Goal: Information Seeking & Learning: Learn about a topic

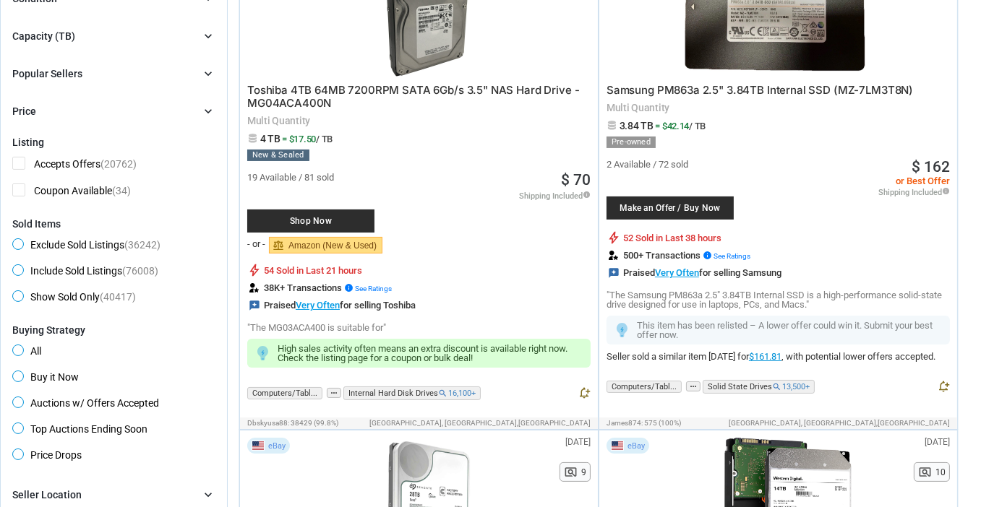
scroll to position [72, 0]
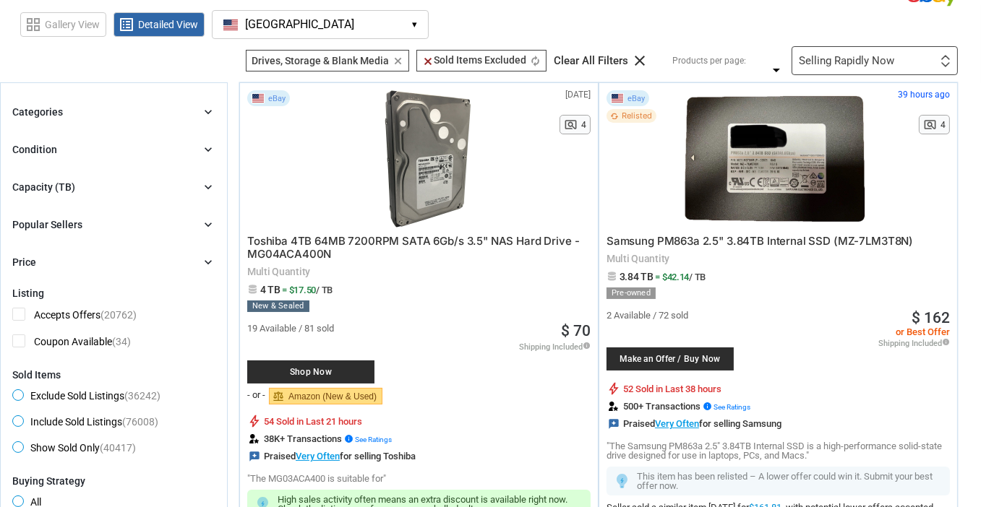
click at [204, 108] on icon "chevron_right" at bounding box center [208, 112] width 14 height 14
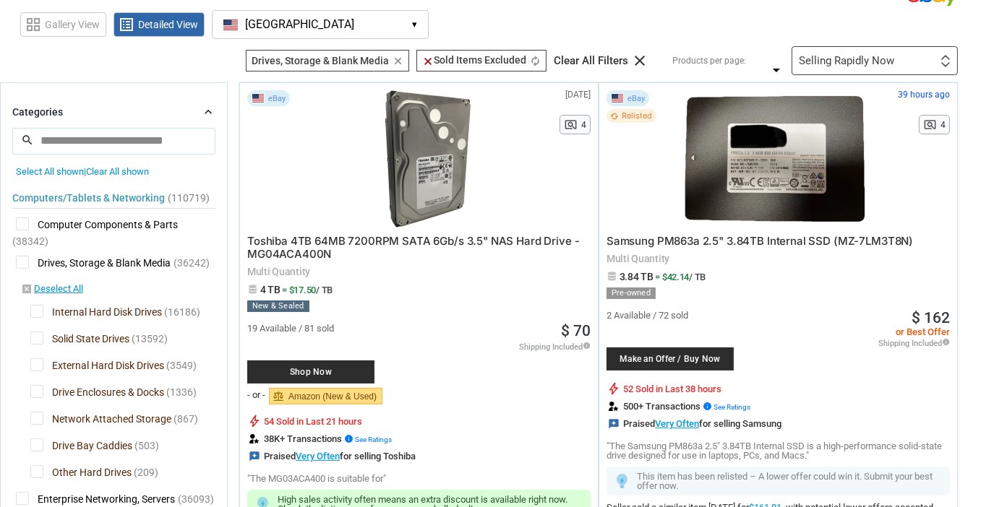
click at [33, 339] on span "Solid State Drives" at bounding box center [79, 341] width 99 height 18
click at [40, 309] on span "Internal Hard Disk Drives" at bounding box center [96, 314] width 132 height 18
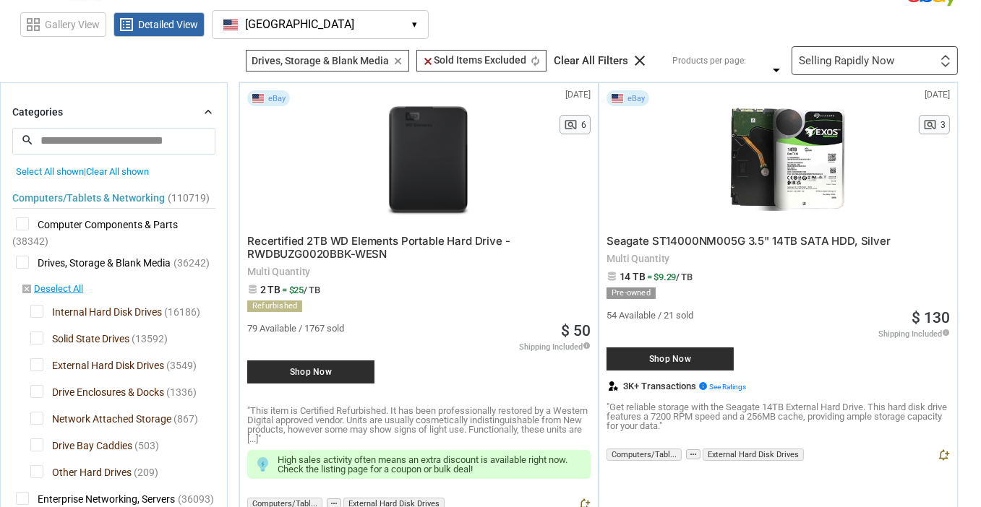
click at [33, 386] on span "Drive Enclosures & Docks" at bounding box center [97, 394] width 134 height 18
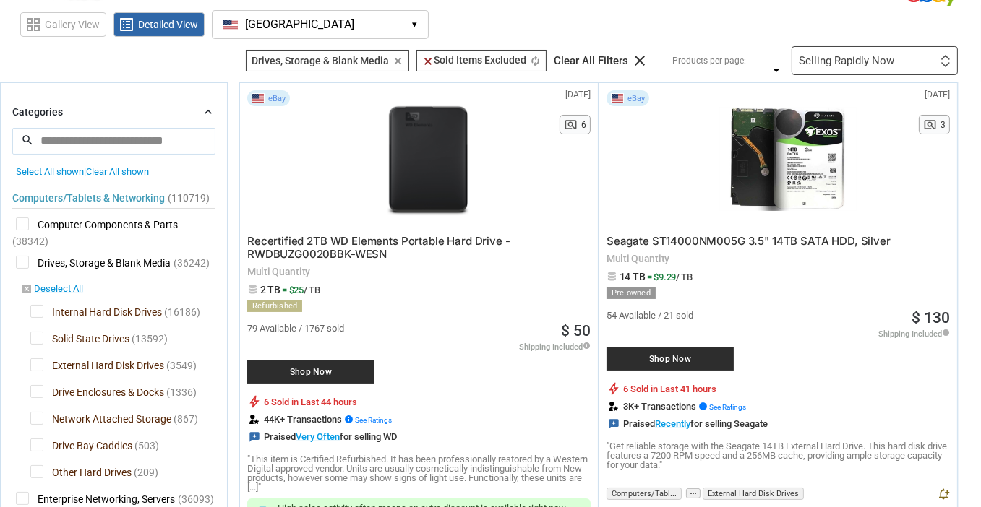
click at [41, 420] on span "Network Attached Storage" at bounding box center [100, 421] width 141 height 18
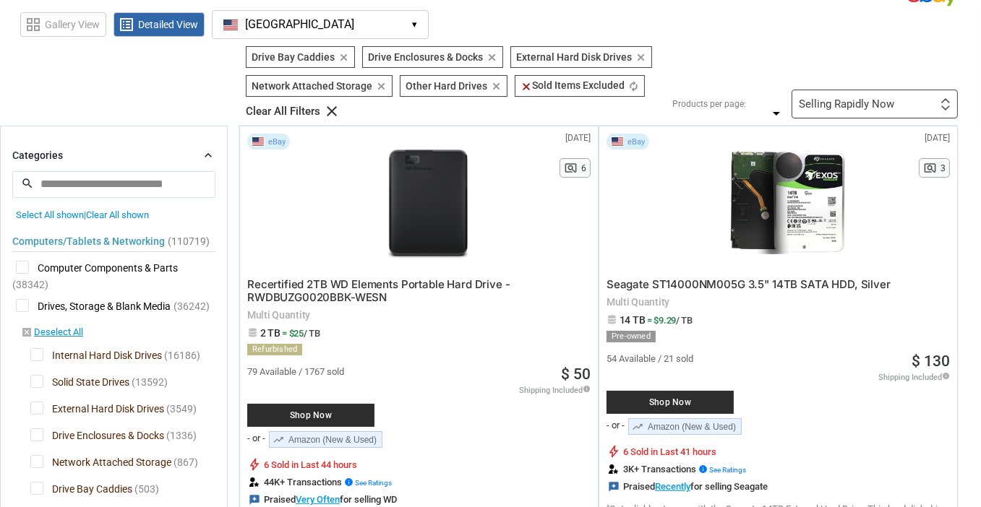
click at [36, 434] on span "Drive Enclosures & Docks" at bounding box center [97, 438] width 134 height 18
click at [33, 461] on span "Network Attached Storage" at bounding box center [100, 464] width 141 height 18
click at [34, 484] on span "Drive Bay Caddies" at bounding box center [81, 491] width 102 height 18
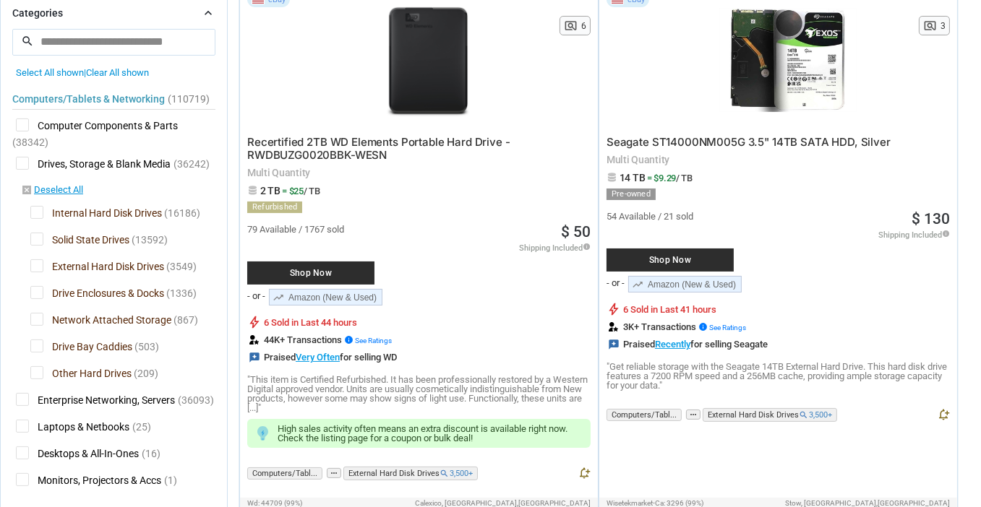
scroll to position [217, 0]
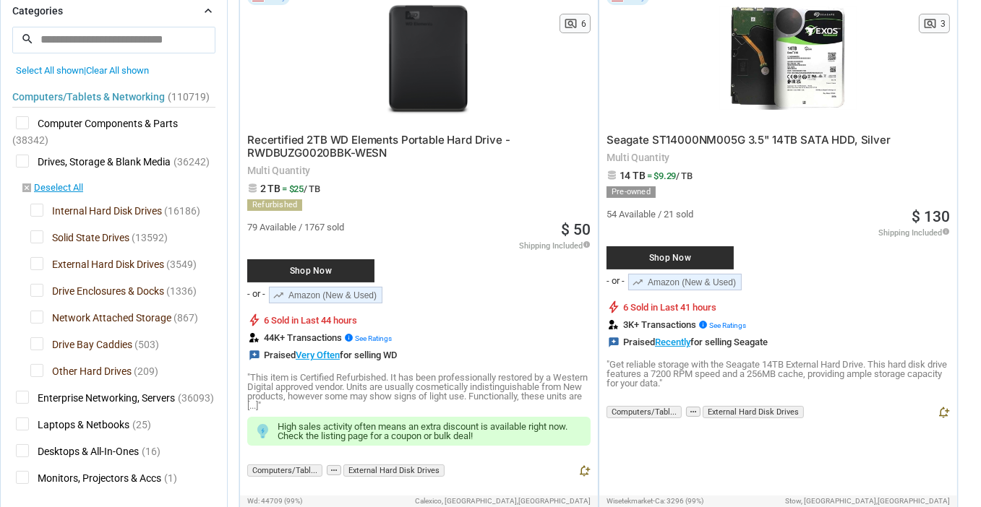
click at [33, 371] on span "Other Hard Drives" at bounding box center [80, 373] width 101 height 18
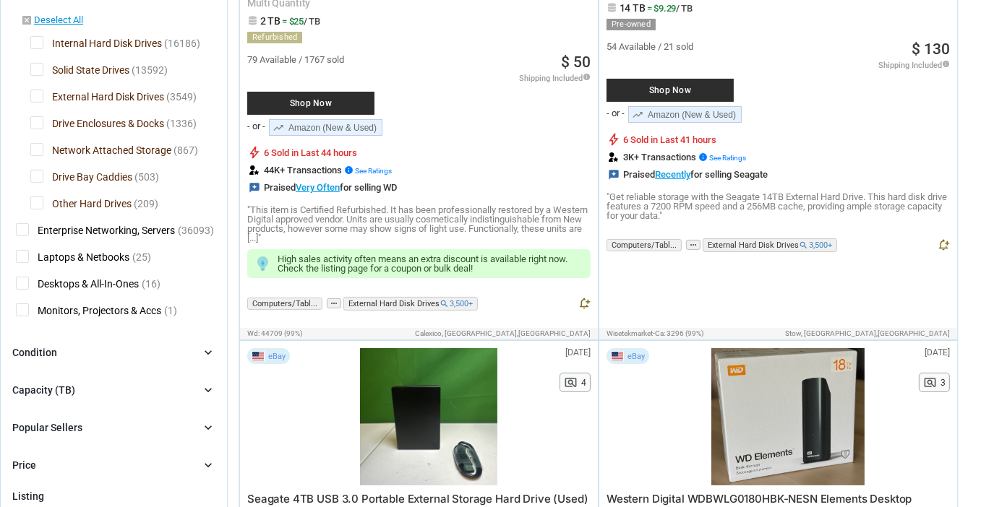
scroll to position [361, 0]
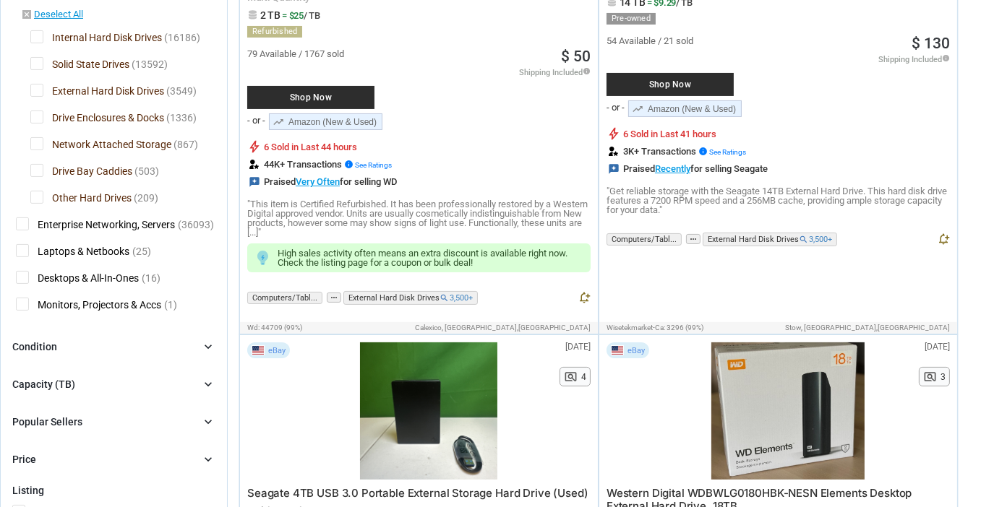
click at [33, 194] on span "Other Hard Drives" at bounding box center [80, 200] width 101 height 18
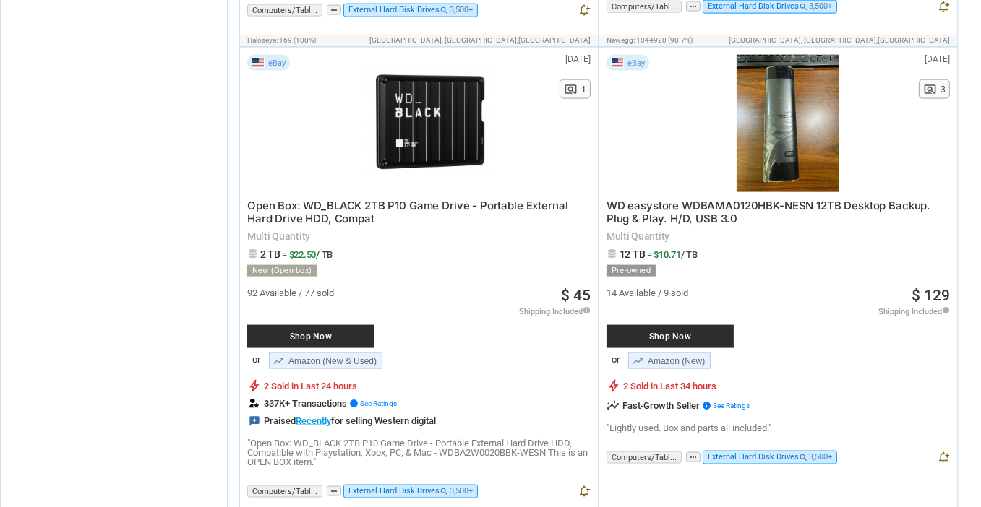
scroll to position [2963, 0]
